Goal: Task Accomplishment & Management: Complete application form

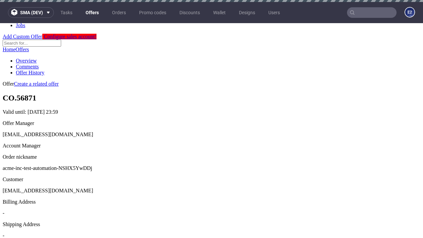
scroll to position [2, 0]
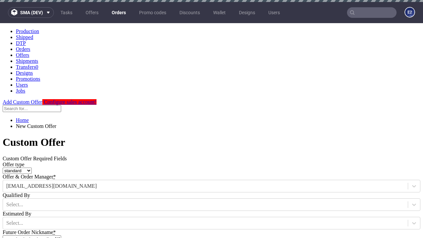
type input "acme-inc-test-automation-NSHX5YwDDj"
type input "2025-09-23"
type input "e2e-user-QSmT8xMtt5@test.com"
select select "gb"
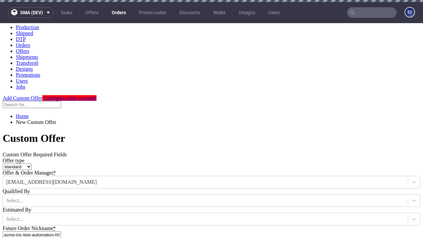
scroll to position [2, 0]
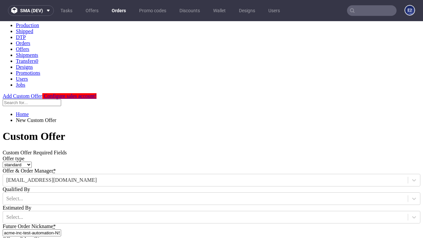
type input "e2e-user-QSmT8xMtt5@test.com"
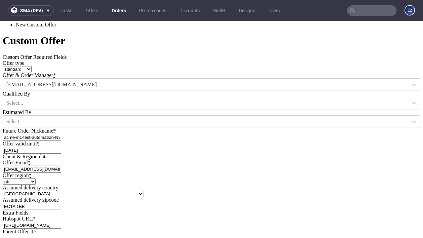
type input "[URL][DOMAIN_NAME]"
type input "Please wait..."
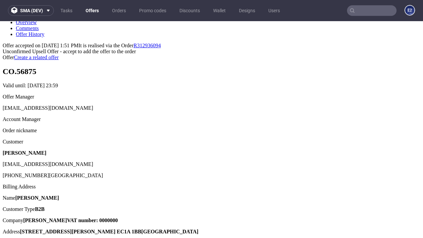
scroll to position [102, 0]
type input "In progress..."
